Goal: Information Seeking & Learning: Learn about a topic

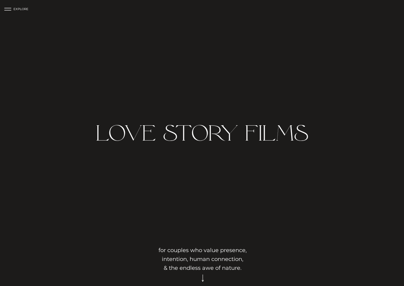
click at [24, 12] on h3 "EXPLORE" at bounding box center [23, 9] width 21 height 5
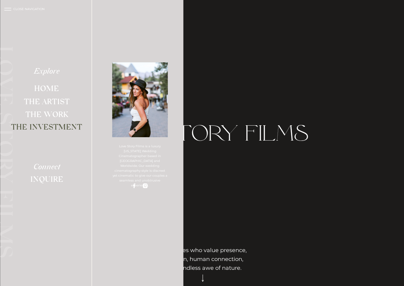
click at [49, 124] on h2 "The Investment" at bounding box center [47, 126] width 72 height 9
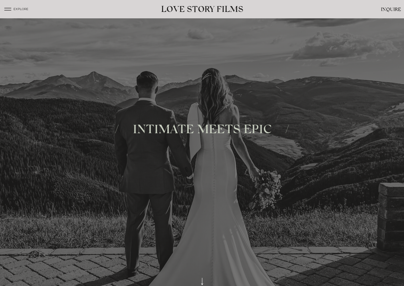
click at [24, 10] on h3 "EXPLORE" at bounding box center [23, 9] width 21 height 5
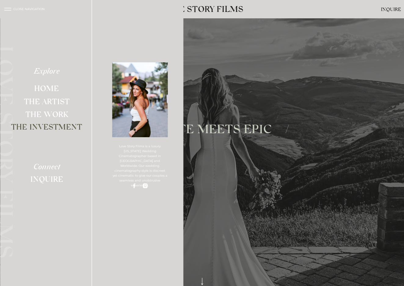
click at [49, 126] on h2 "The Investment" at bounding box center [47, 126] width 72 height 9
